Goal: Transaction & Acquisition: Download file/media

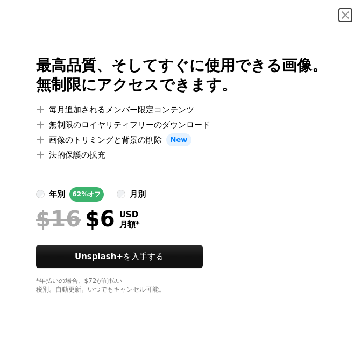
scroll to position [2154, 0]
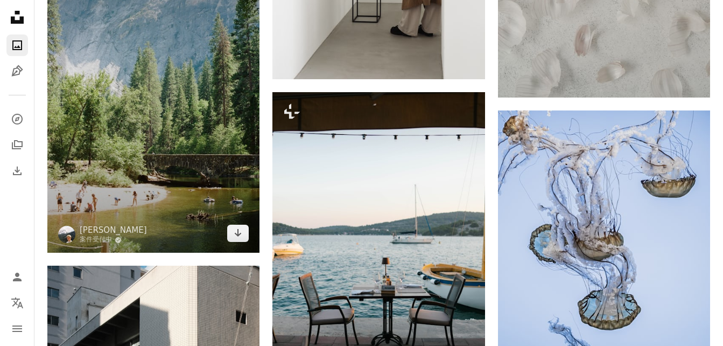
scroll to position [1023, 0]
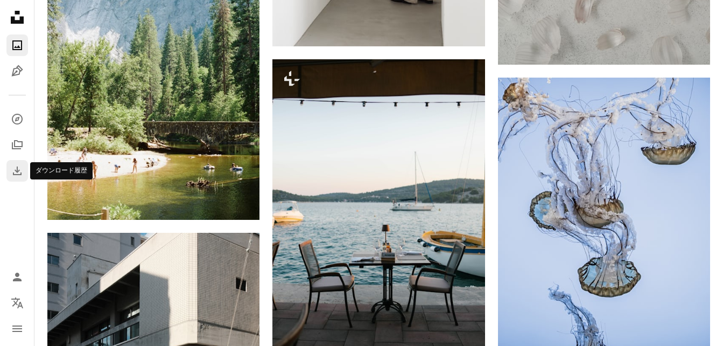
click at [17, 168] on icon "ダウンロード履歴" at bounding box center [17, 170] width 9 height 9
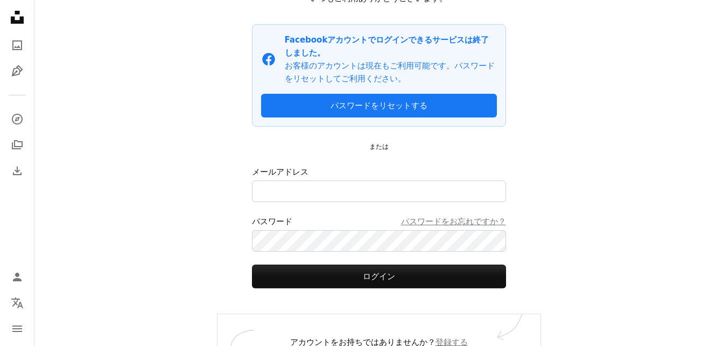
scroll to position [103, 0]
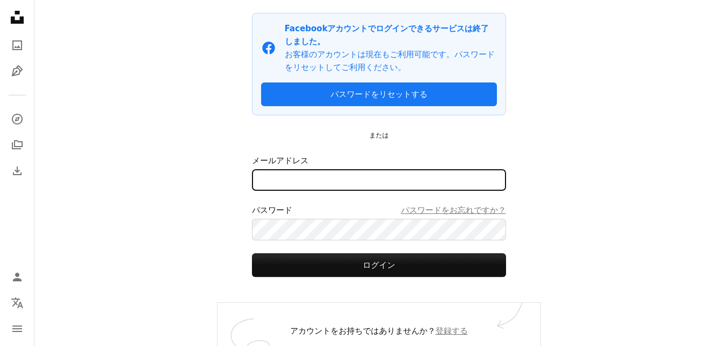
click at [297, 169] on input "メールアドレス" at bounding box center [379, 180] width 254 height 22
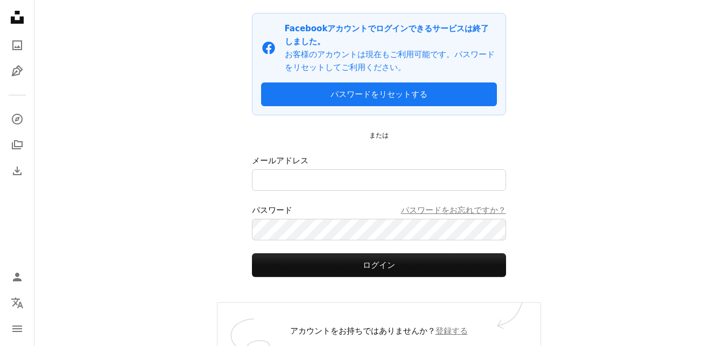
click at [194, 195] on div "A magnifying glass Visual search Unsplash+を入手する ログイン 画像を提出する ログイン いつもご利用ありがとうござ…" at bounding box center [378, 128] width 689 height 462
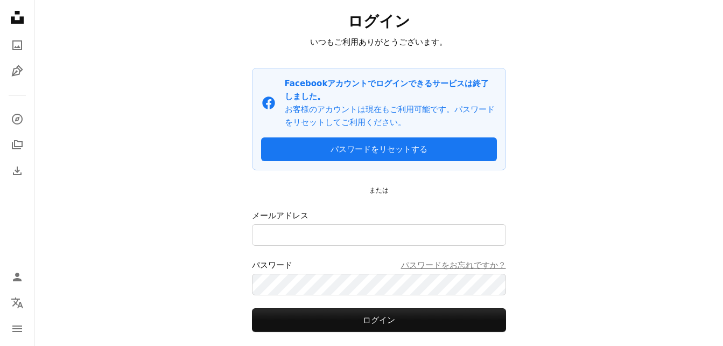
scroll to position [0, 0]
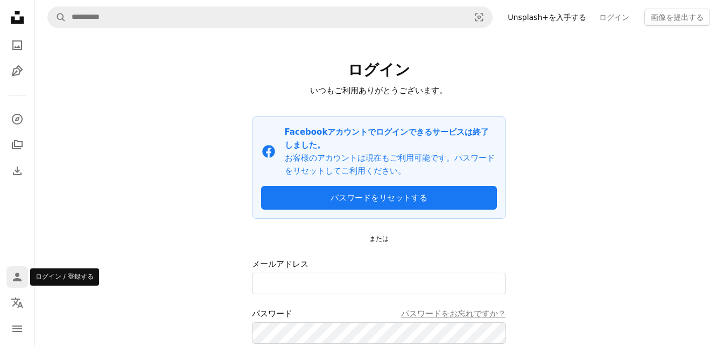
click at [23, 280] on icon "Person" at bounding box center [17, 276] width 13 height 13
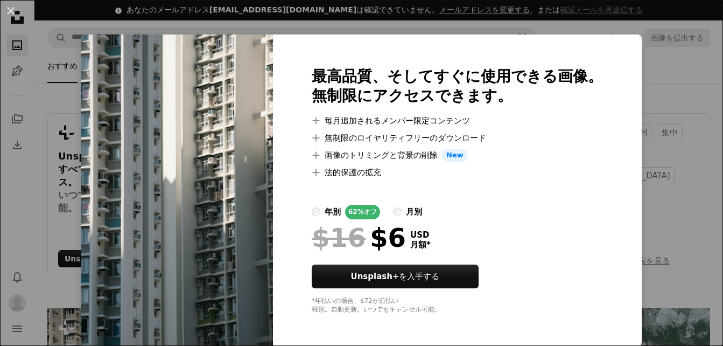
scroll to position [323, 0]
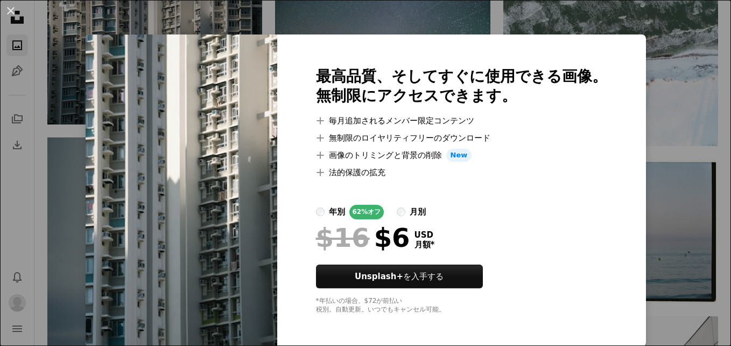
click at [659, 89] on div "An X shape 最高品質、そしてすぐに使用できる画像。 無制限にアクセスできます。 A plus sign 毎月追加されるメンバー限定コンテンツ A p…" at bounding box center [365, 173] width 731 height 346
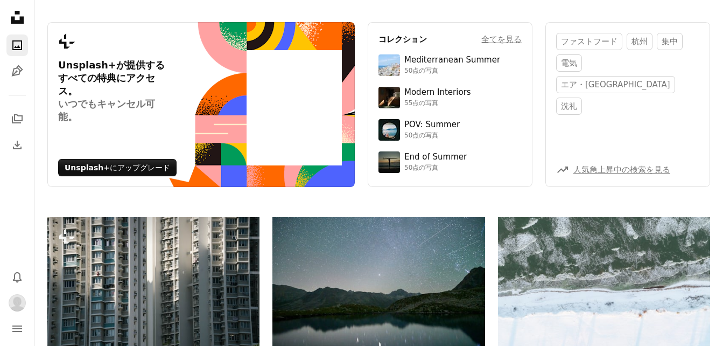
scroll to position [0, 0]
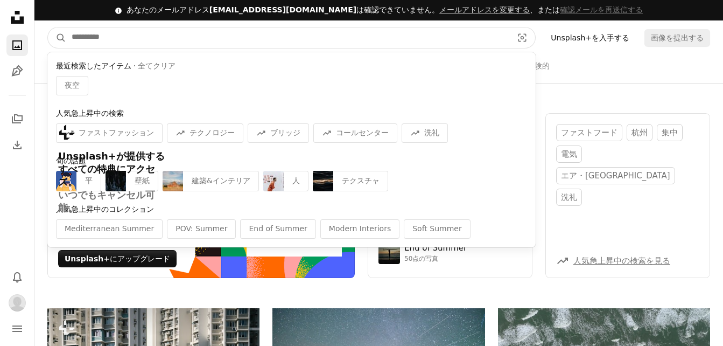
click at [170, 41] on input "サイト内でビジュアルを探す" at bounding box center [287, 37] width 443 height 20
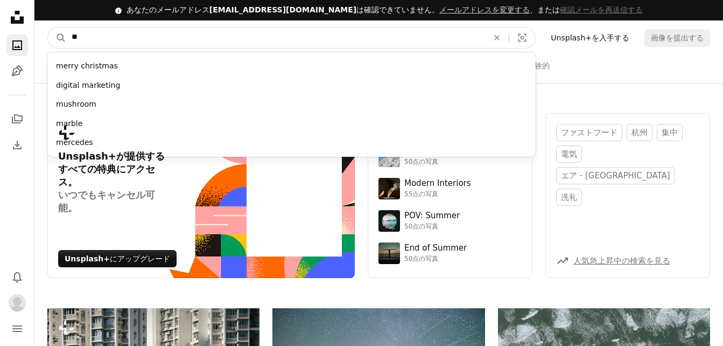
type input "*"
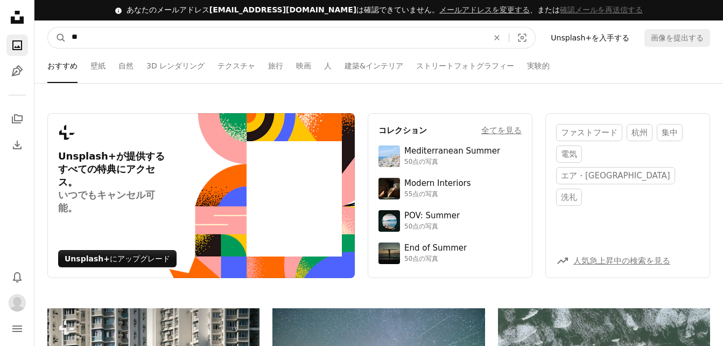
type input "**"
click at [48, 27] on button "A magnifying glass" at bounding box center [57, 37] width 18 height 20
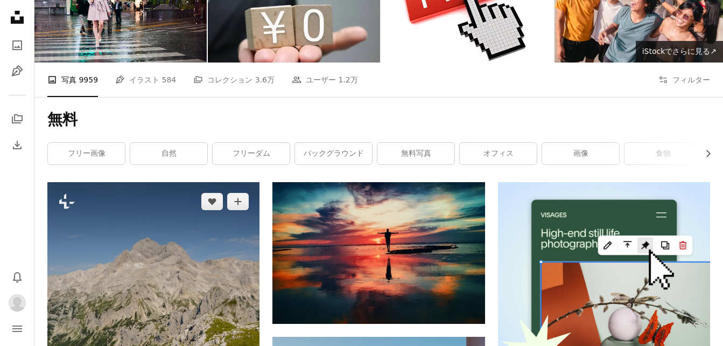
scroll to position [108, 0]
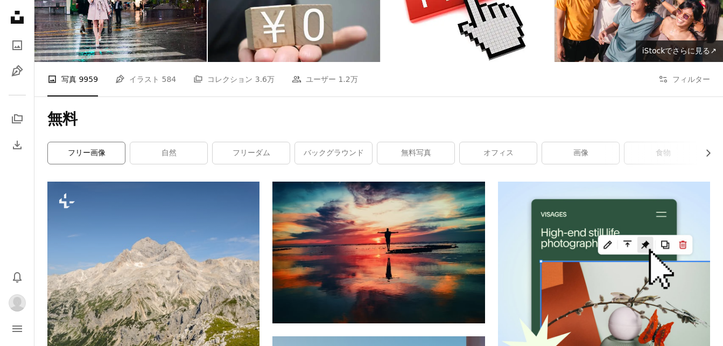
click at [94, 151] on link "フリー画像" at bounding box center [86, 153] width 77 height 22
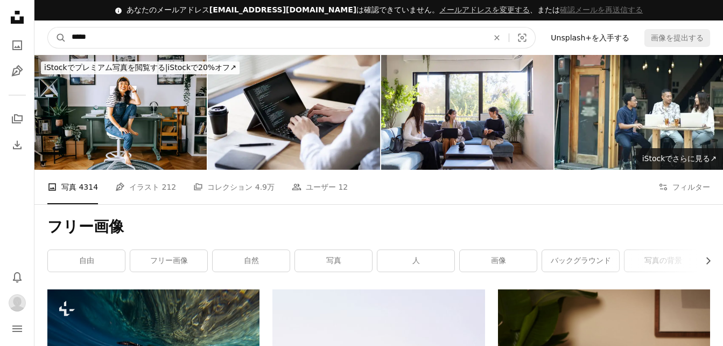
click at [141, 45] on input "*****" at bounding box center [275, 37] width 419 height 20
type input "********"
click button "A magnifying glass" at bounding box center [57, 37] width 18 height 20
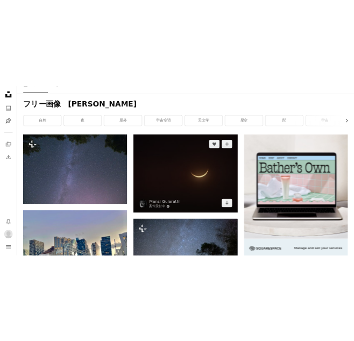
scroll to position [215, 0]
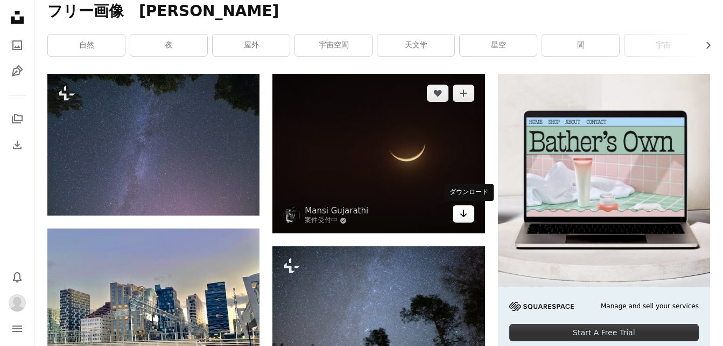
click at [458, 214] on link "Arrow pointing down" at bounding box center [464, 213] width 22 height 17
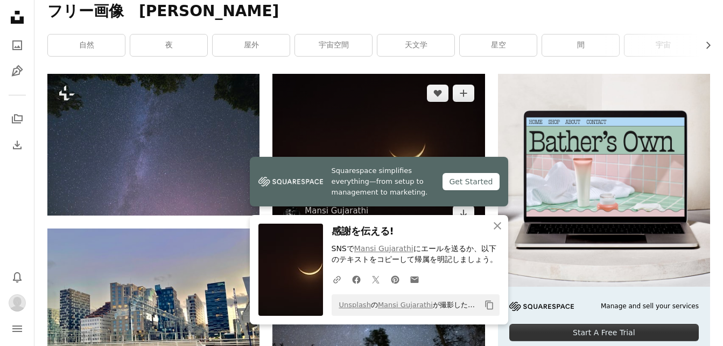
click at [359, 107] on img at bounding box center [379, 153] width 212 height 159
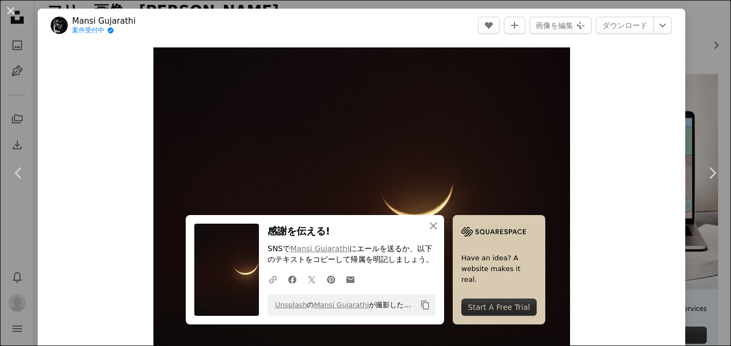
click at [709, 13] on div "An X shape Chevron left Chevron right An X shape 閉じる 感謝を伝える! SNSで Mansi Gujarat…" at bounding box center [365, 173] width 731 height 346
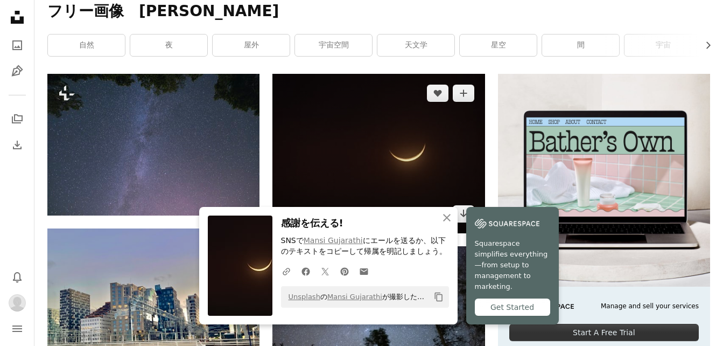
click at [391, 76] on img at bounding box center [379, 153] width 212 height 159
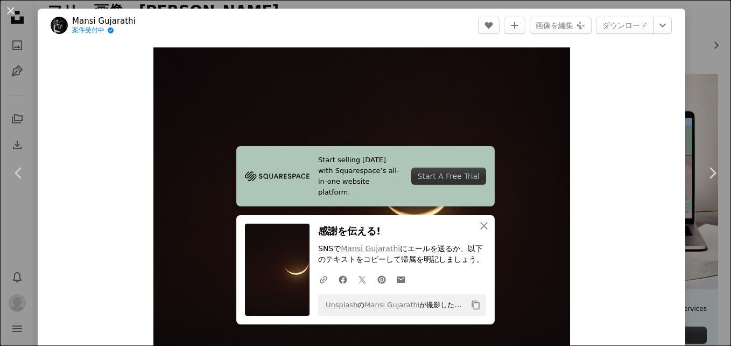
click at [701, 24] on div "An X shape Chevron left Chevron right Start selling [DATE] with Squarespace’s a…" at bounding box center [365, 173] width 731 height 346
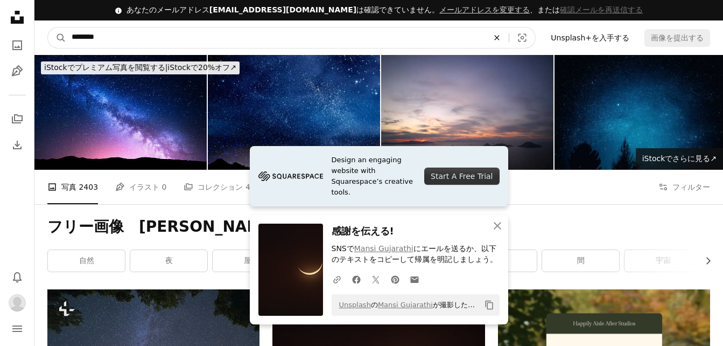
click at [509, 40] on icon "An X shape" at bounding box center [497, 37] width 24 height 9
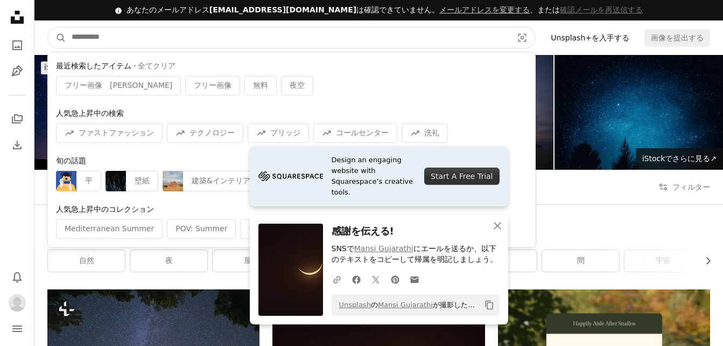
click at [102, 39] on input "サイト内でビジュアルを探す" at bounding box center [287, 37] width 443 height 20
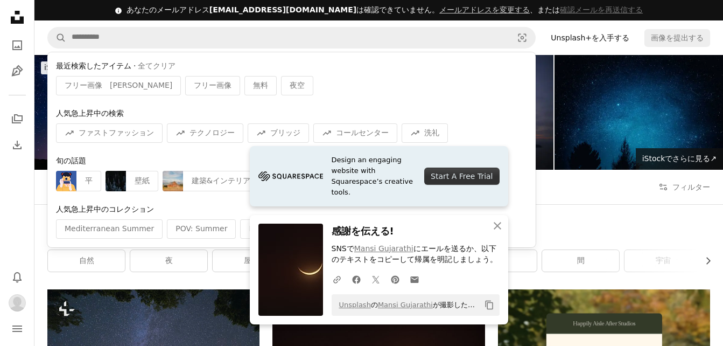
click at [24, 18] on icon "Unsplash logo Unsplash ホーム" at bounding box center [17, 17] width 22 height 22
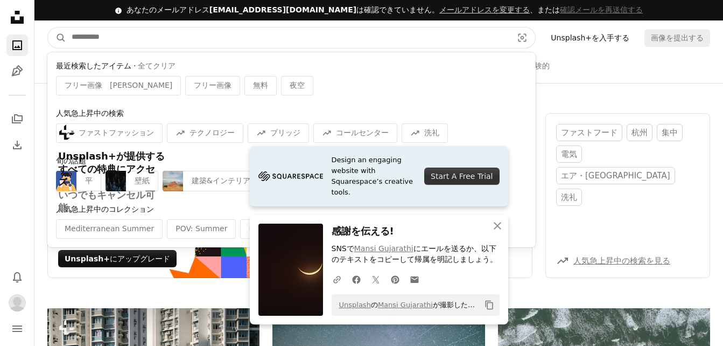
click at [135, 42] on input "サイト内でビジュアルを探す" at bounding box center [287, 37] width 443 height 20
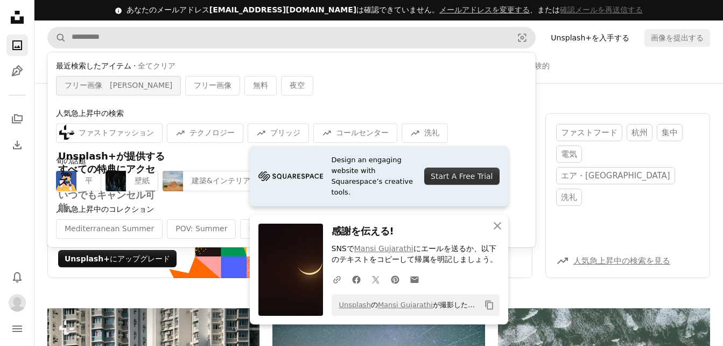
click at [86, 85] on span "フリー画像　[PERSON_NAME]" at bounding box center [119, 85] width 108 height 11
